Goal: Use online tool/utility: Utilize a website feature to perform a specific function

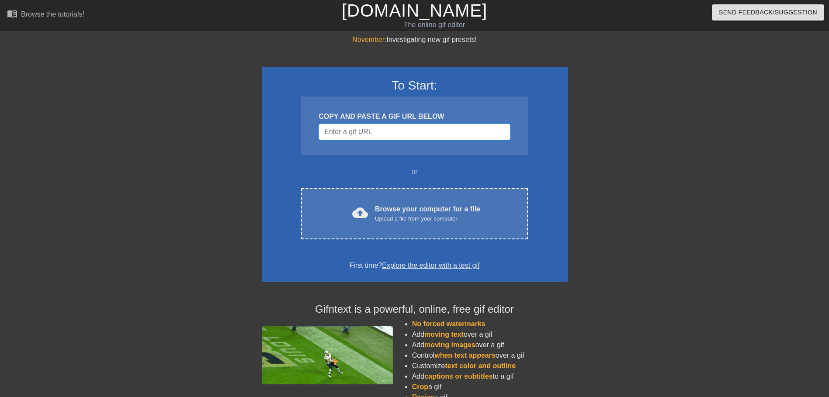
click at [387, 132] on input "Username" at bounding box center [414, 132] width 191 height 17
click at [637, 211] on div at bounding box center [643, 166] width 131 height 262
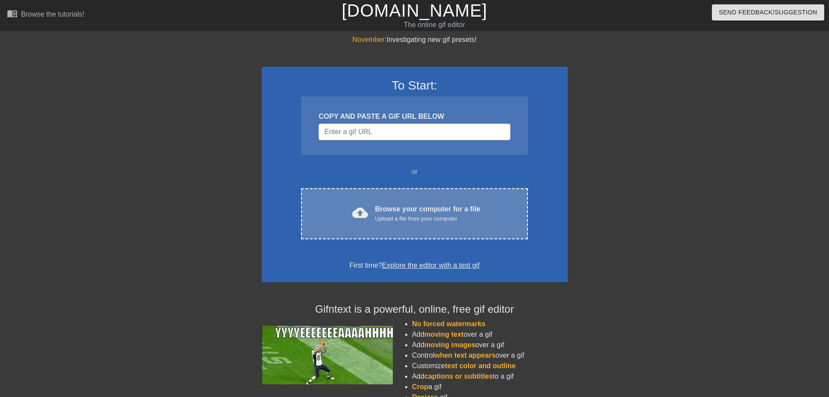
click at [391, 209] on div "Browse your computer for a file Upload a file from your computer" at bounding box center [427, 213] width 105 height 19
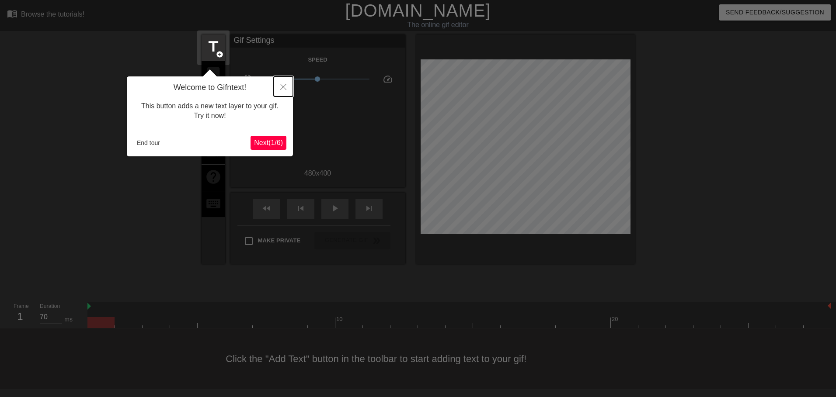
click at [285, 87] on icon "Close" at bounding box center [283, 87] width 6 height 6
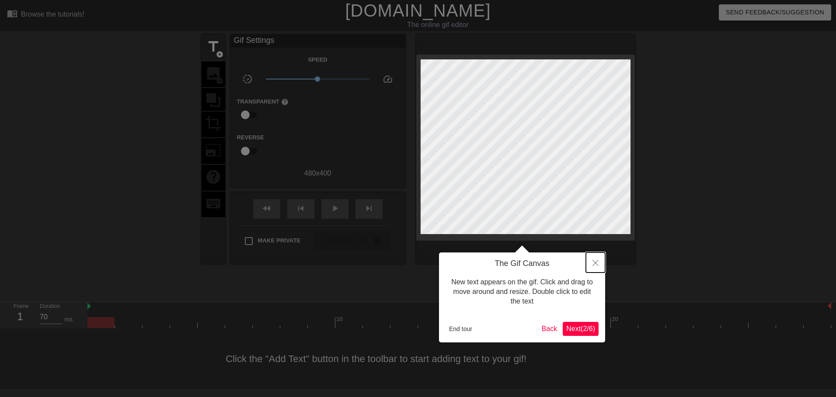
click at [597, 264] on icon "Close" at bounding box center [595, 263] width 6 height 6
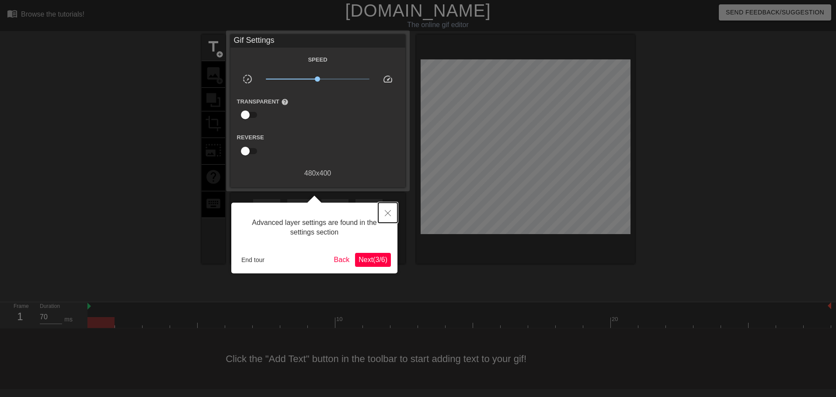
click at [383, 215] on button "Close" at bounding box center [387, 213] width 19 height 20
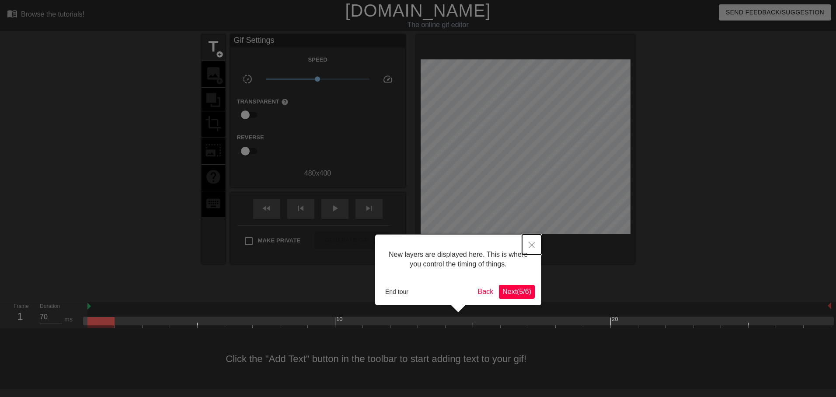
click at [525, 243] on button "Close" at bounding box center [531, 245] width 19 height 20
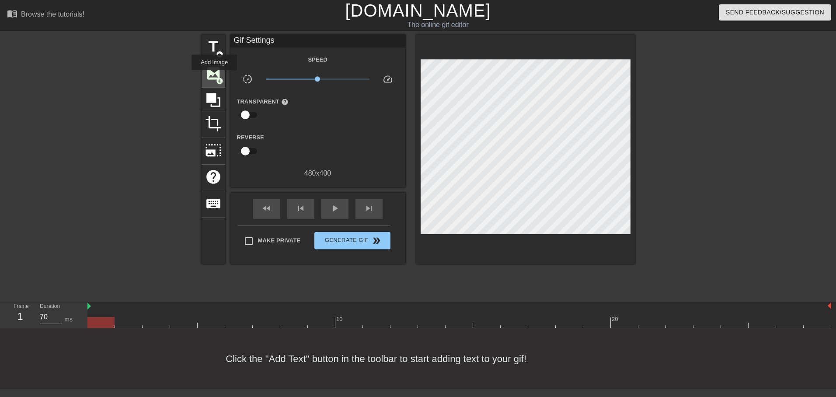
click at [214, 77] on span "image" at bounding box center [213, 73] width 17 height 17
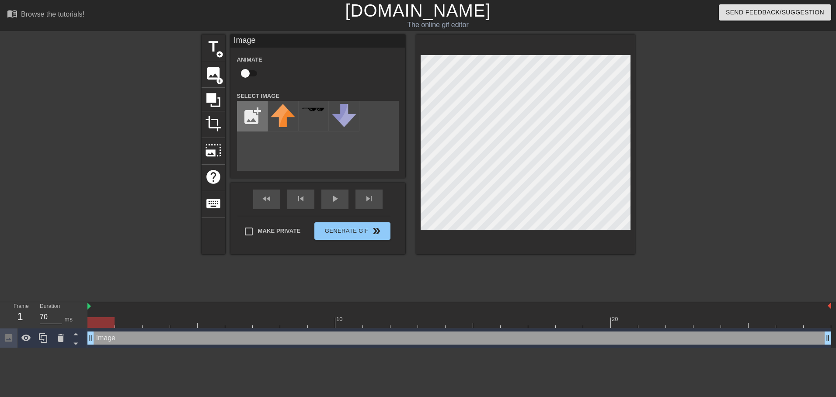
click at [244, 118] on input "file" at bounding box center [252, 116] width 30 height 30
type input "C:\fakepath\Image.jpg"
click at [285, 125] on img at bounding box center [283, 116] width 24 height 24
click at [583, 266] on div "title add_circle image add_circle crop photo_size_select_large help keyboard Im…" at bounding box center [418, 166] width 433 height 262
click at [223, 126] on div "crop" at bounding box center [214, 124] width 24 height 27
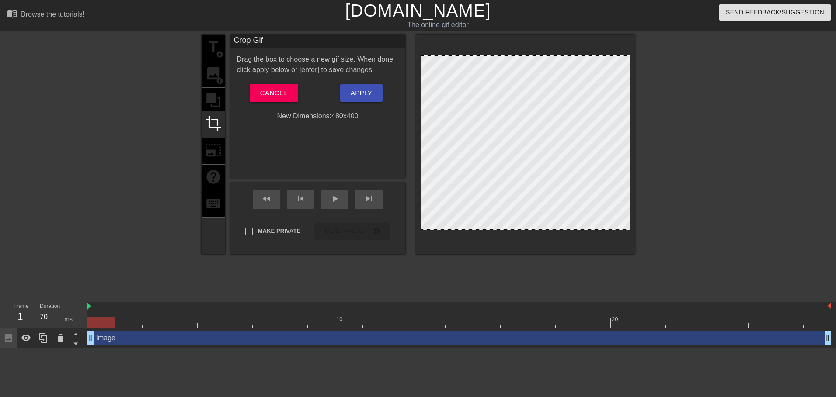
click at [466, 136] on div at bounding box center [526, 142] width 210 height 175
drag, startPoint x: 501, startPoint y: 159, endPoint x: 470, endPoint y: 122, distance: 47.8
click at [470, 122] on div at bounding box center [526, 142] width 210 height 175
click at [265, 92] on span "Cancel" at bounding box center [274, 92] width 28 height 11
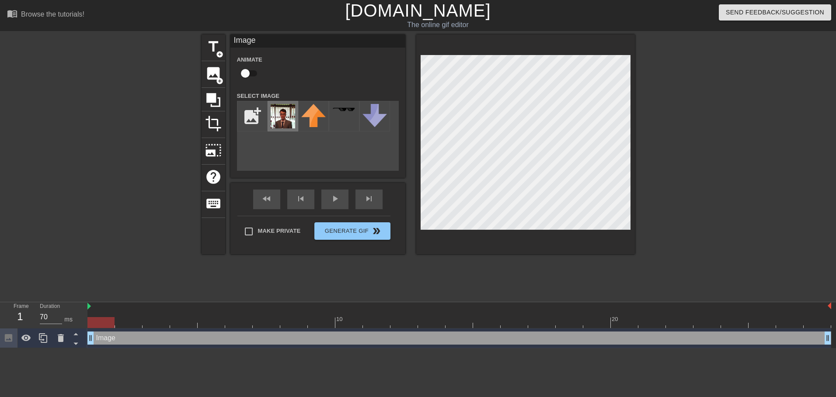
click at [281, 114] on img at bounding box center [283, 116] width 24 height 24
click at [462, 279] on div "title add_circle image add_circle crop photo_size_select_large help keyboard Im…" at bounding box center [418, 166] width 433 height 262
click at [128, 343] on div "Image drag_handle drag_handle" at bounding box center [459, 338] width 744 height 13
drag, startPoint x: 91, startPoint y: 341, endPoint x: -2, endPoint y: 308, distance: 98.7
click at [0, 308] on html "menu_book Browse the tutorials! [DOMAIN_NAME] The online gif editor Send Feedba…" at bounding box center [418, 174] width 836 height 348
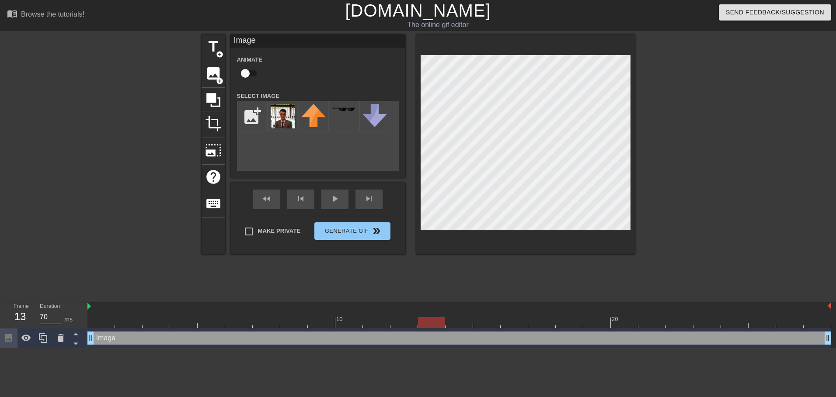
drag, startPoint x: 100, startPoint y: 323, endPoint x: 420, endPoint y: 315, distance: 319.7
click at [420, 315] on div "10 20" at bounding box center [459, 316] width 744 height 26
click at [470, 338] on div "Image drag_handle drag_handle" at bounding box center [459, 338] width 744 height 13
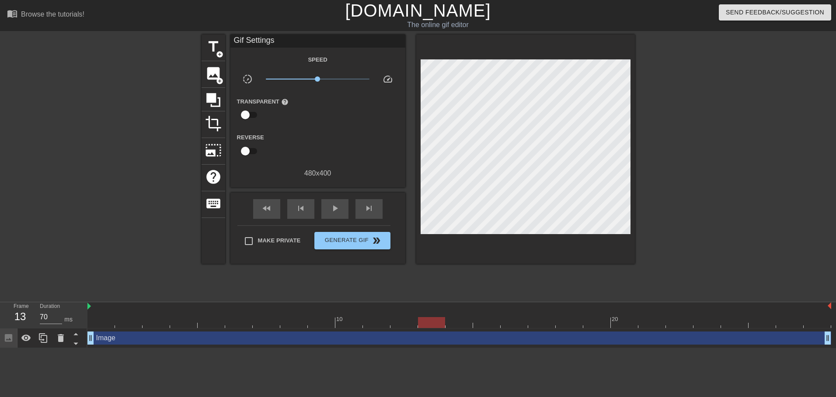
click at [473, 329] on div "Image drag_handle drag_handle" at bounding box center [459, 339] width 744 height 20
click at [216, 140] on div "photo_size_select_large" at bounding box center [214, 151] width 24 height 27
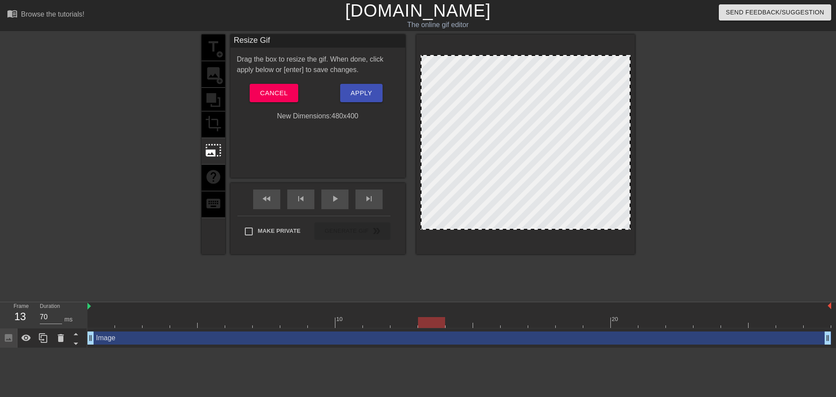
click at [217, 123] on div "title add_circle image add_circle crop photo_size_select_large help keyboard" at bounding box center [214, 145] width 24 height 220
click at [216, 164] on div "title add_circle image add_circle crop photo_size_select_large help keyboard" at bounding box center [214, 145] width 24 height 220
click at [260, 99] on button "Cancel" at bounding box center [274, 93] width 49 height 18
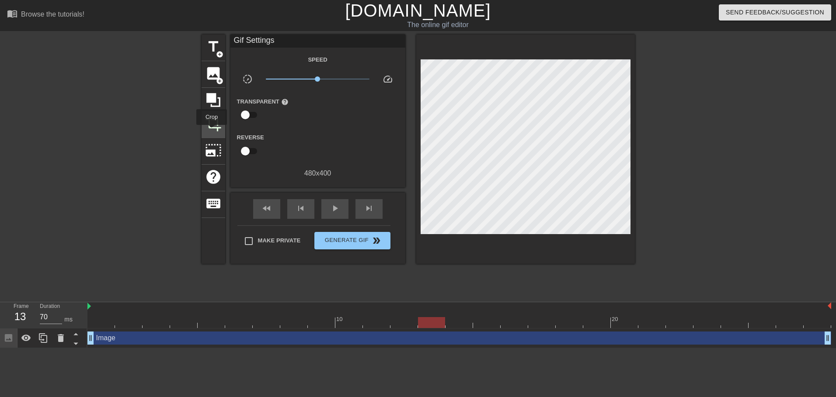
click at [212, 131] on div "crop" at bounding box center [214, 124] width 24 height 27
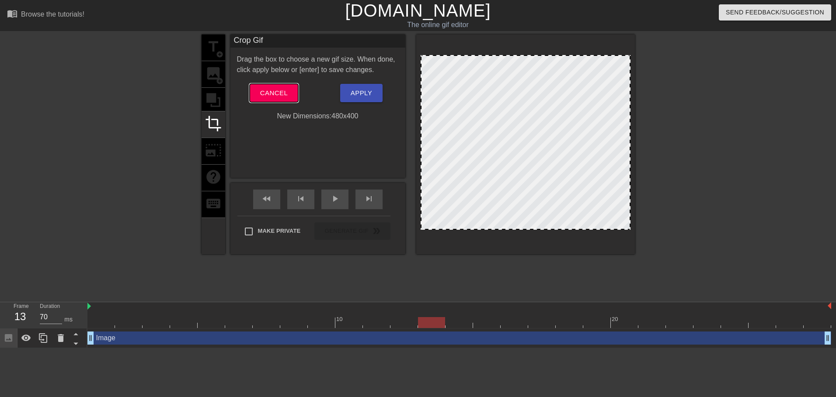
click at [291, 85] on button "Cancel" at bounding box center [274, 93] width 49 height 18
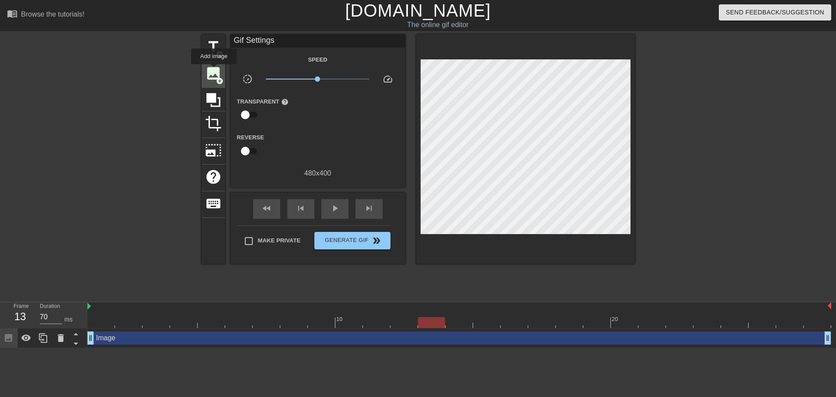
click at [214, 70] on span "image" at bounding box center [213, 73] width 17 height 17
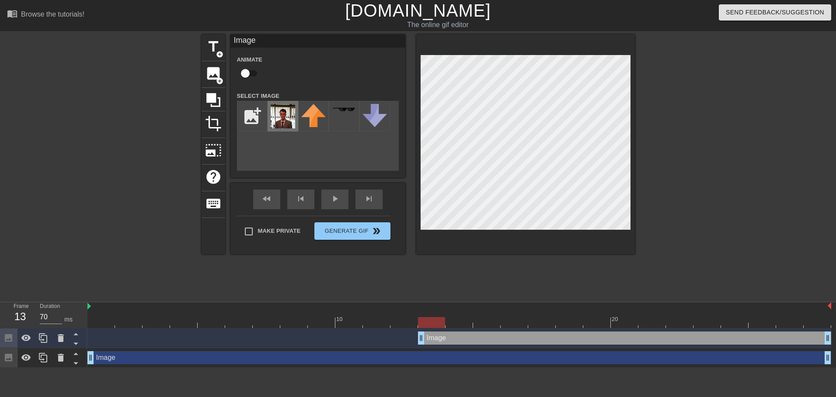
click at [282, 119] on img at bounding box center [283, 116] width 24 height 24
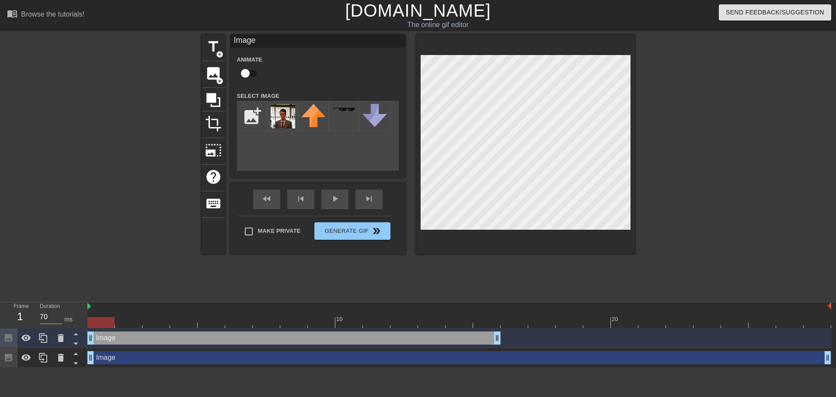
drag, startPoint x: 540, startPoint y: 340, endPoint x: 149, endPoint y: 345, distance: 391.3
click at [149, 345] on div "Image drag_handle drag_handle" at bounding box center [293, 338] width 413 height 13
